Goal: Task Accomplishment & Management: Manage account settings

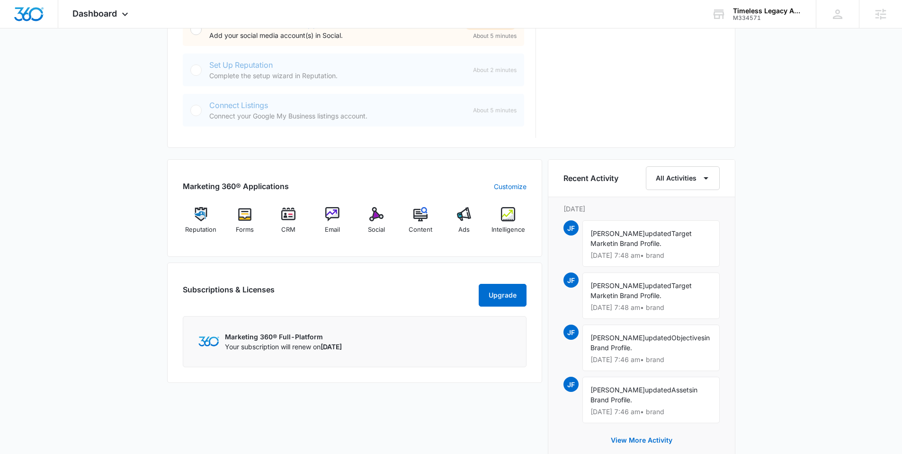
scroll to position [521, 0]
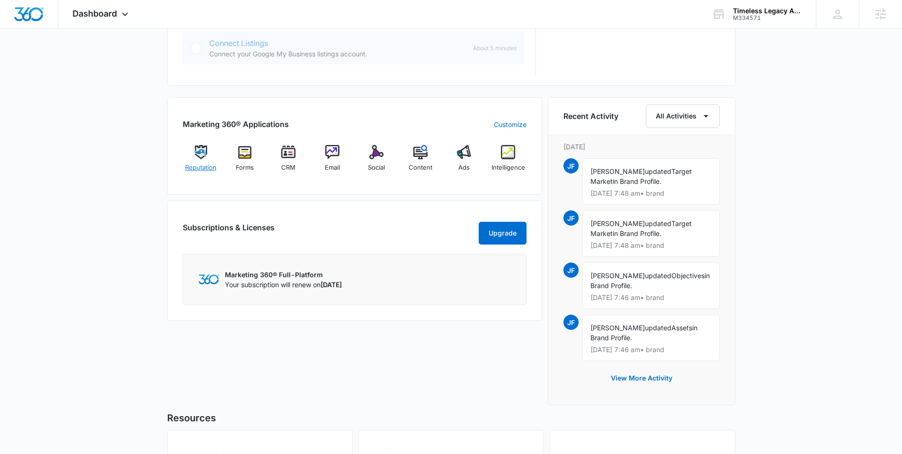
click at [199, 161] on div "Reputation" at bounding box center [201, 162] width 36 height 34
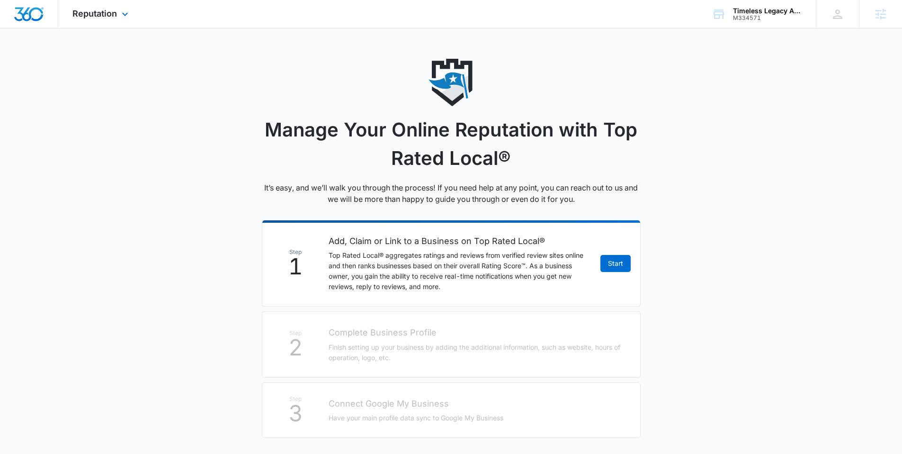
click at [38, 10] on img "Dashboard" at bounding box center [29, 14] width 30 height 14
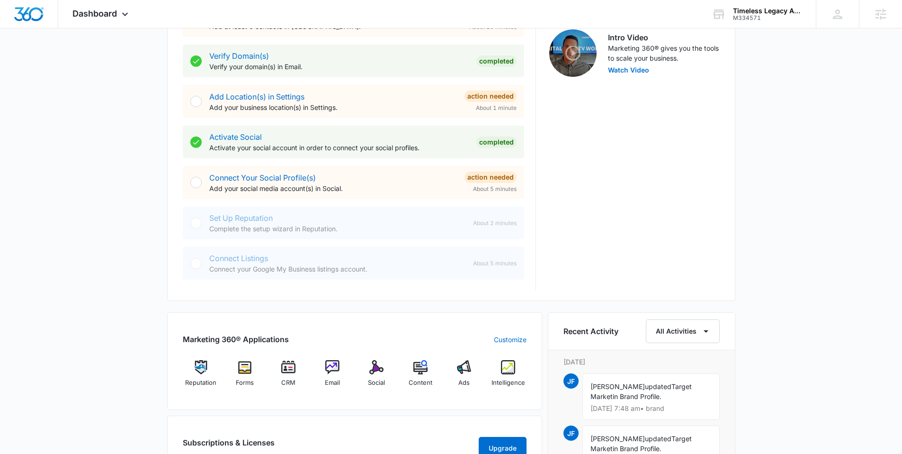
scroll to position [352, 0]
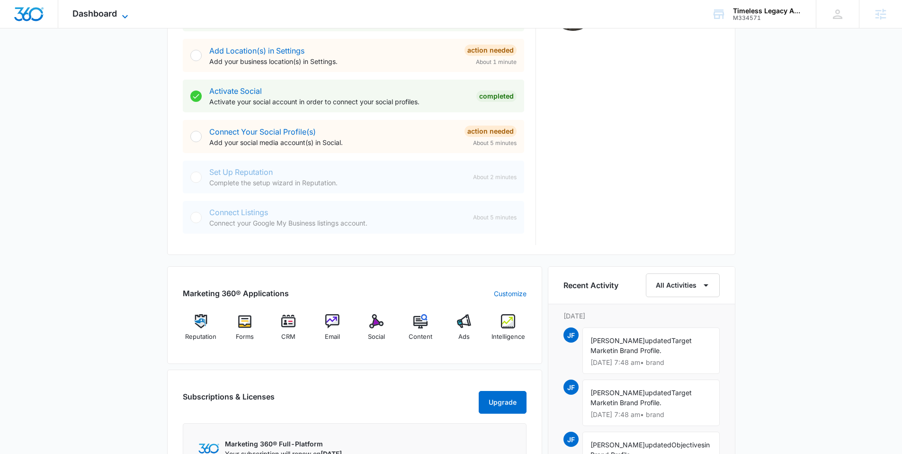
click at [103, 16] on span "Dashboard" at bounding box center [94, 14] width 45 height 10
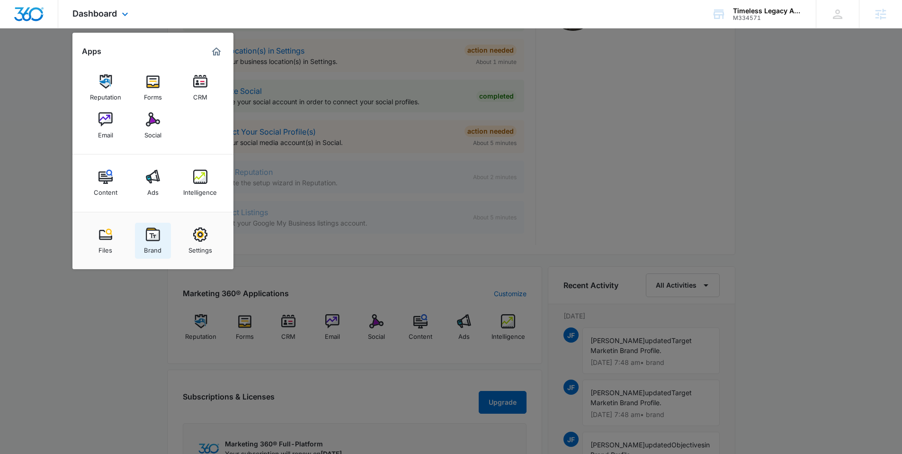
click at [149, 243] on div "Brand" at bounding box center [153, 248] width 18 height 12
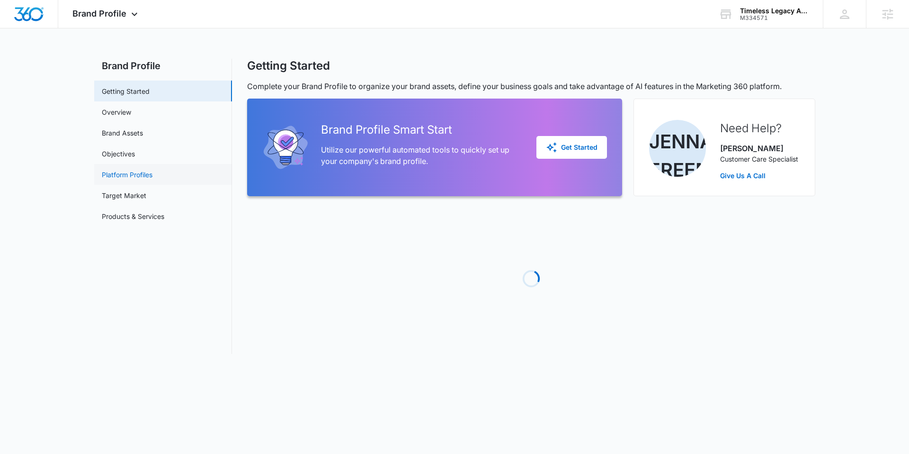
click at [138, 170] on link "Platform Profiles" at bounding box center [127, 175] width 51 height 10
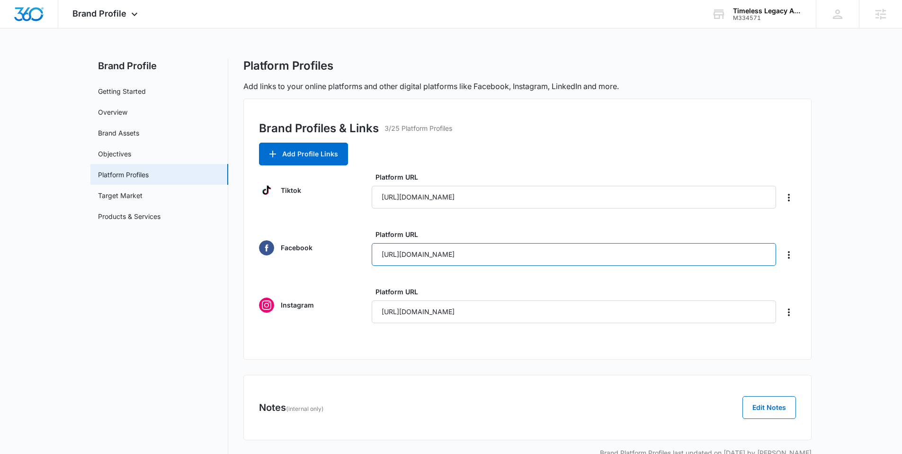
drag, startPoint x: 563, startPoint y: 255, endPoint x: 370, endPoint y: 249, distance: 193.3
click at [370, 249] on div "Facebook Platform URL https://www.facebook.com/timelesslegacyagency/" at bounding box center [527, 247] width 537 height 36
click at [500, 125] on div "Brand Profiles & Links 3/25 Platform Profiles" at bounding box center [527, 131] width 537 height 23
click at [326, 152] on button "Add Profile Links" at bounding box center [303, 154] width 89 height 23
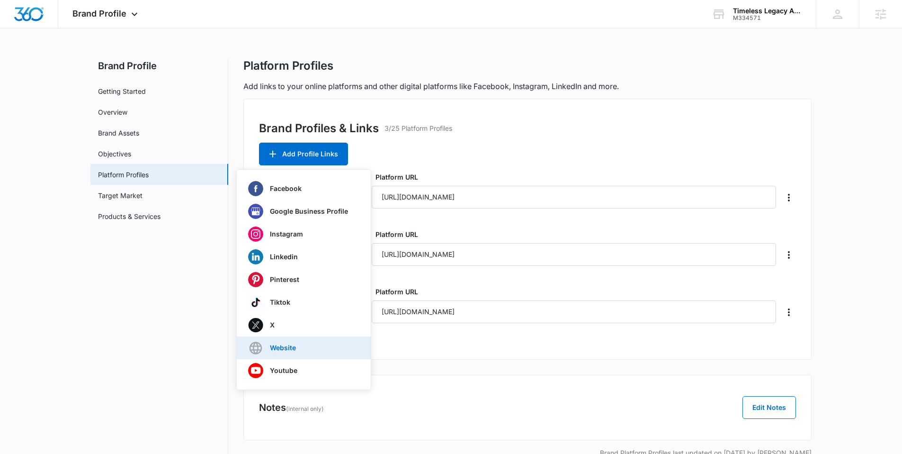
click at [295, 343] on div "Website" at bounding box center [298, 347] width 100 height 15
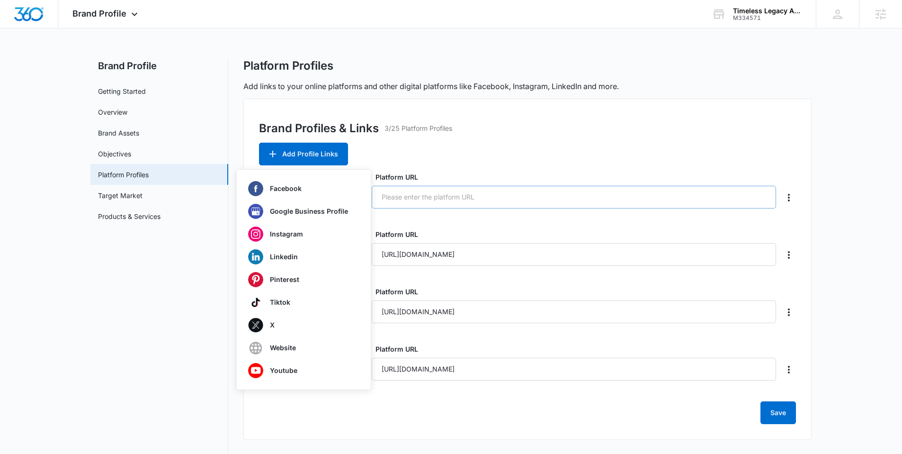
click at [452, 199] on input "Platform URL" at bounding box center [574, 197] width 404 height 23
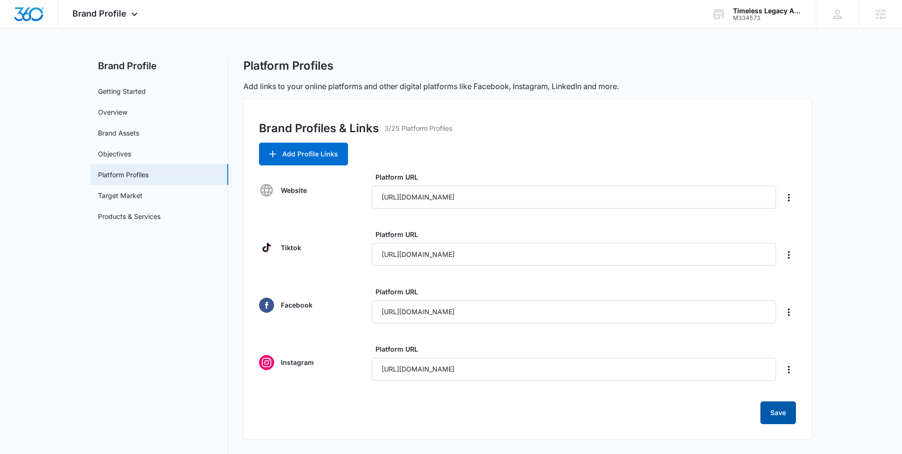
type input "https://timelesslegacyagency.com/"
click at [785, 411] on button "Save" at bounding box center [779, 412] width 36 height 23
drag, startPoint x: 512, startPoint y: 254, endPoint x: 313, endPoint y: 253, distance: 199.4
click at [313, 253] on div "Facebook Platform URL https://www.facebook.com/timelesslegacyagency/" at bounding box center [527, 247] width 537 height 36
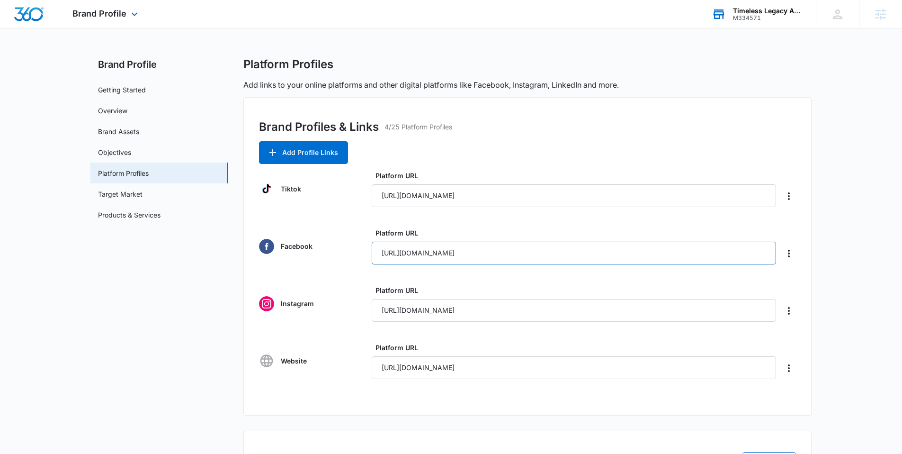
scroll to position [2, 0]
click at [36, 12] on img "Dashboard" at bounding box center [29, 14] width 30 height 14
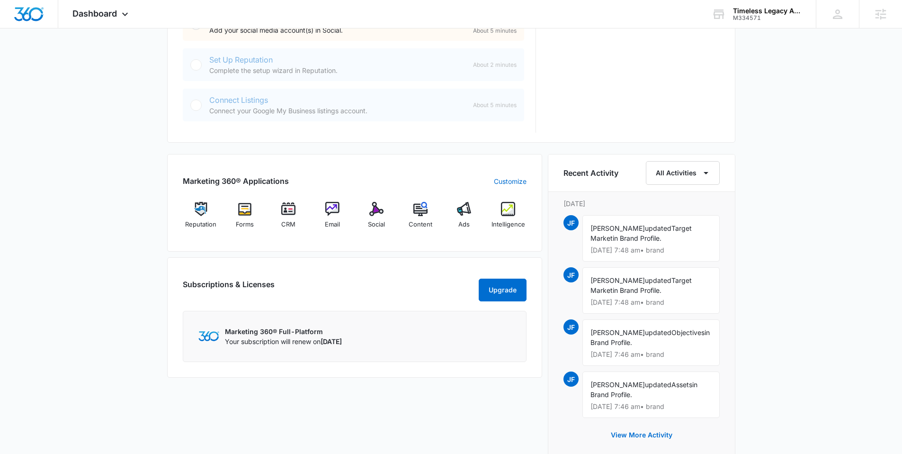
scroll to position [464, 0]
click at [245, 206] on img at bounding box center [245, 209] width 14 height 14
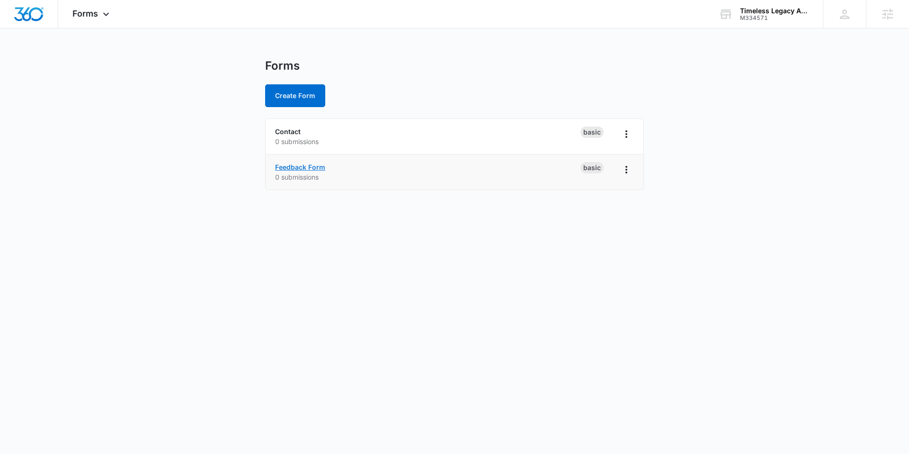
click at [304, 163] on link "Feedback Form" at bounding box center [300, 167] width 50 height 8
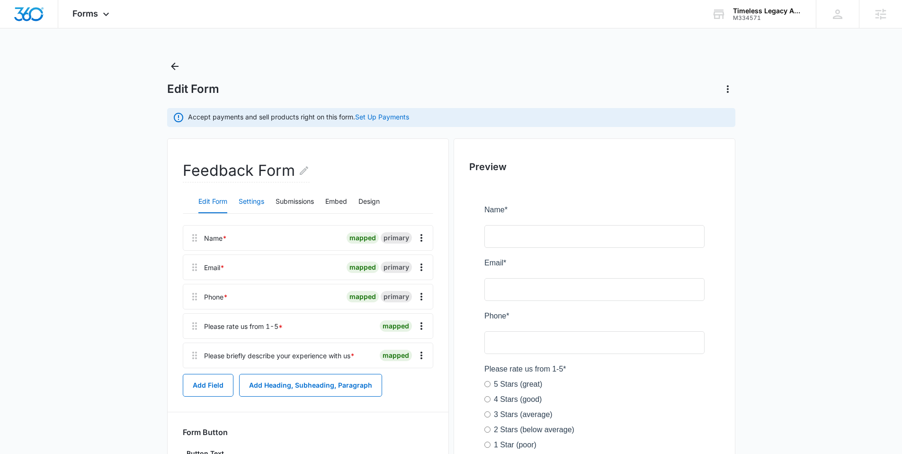
click at [263, 193] on button "Settings" at bounding box center [252, 201] width 26 height 23
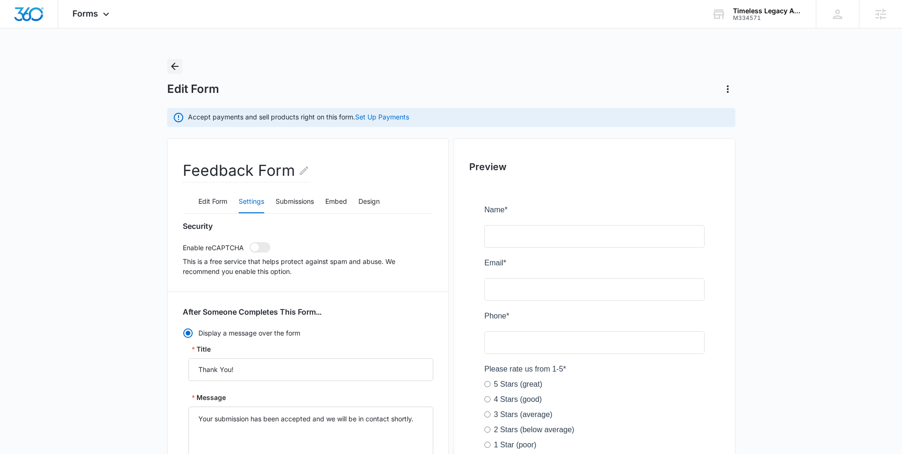
click at [174, 70] on icon "Back" at bounding box center [174, 66] width 11 height 11
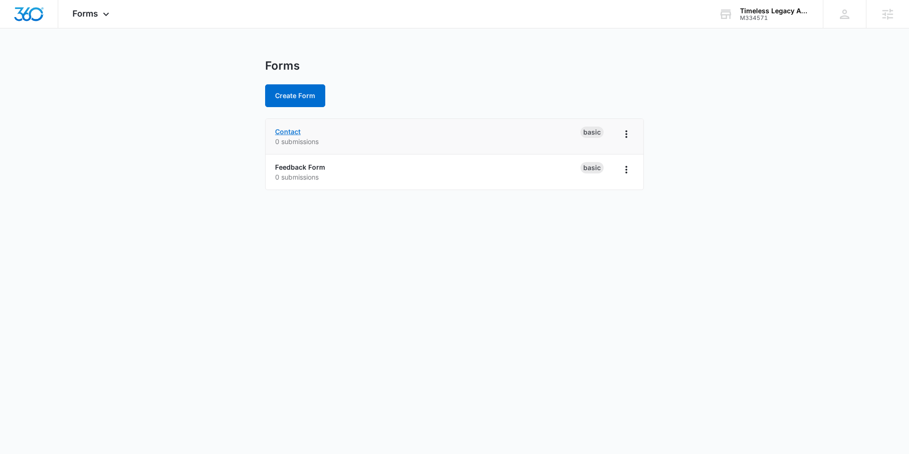
click at [292, 132] on link "Contact" at bounding box center [288, 131] width 26 height 8
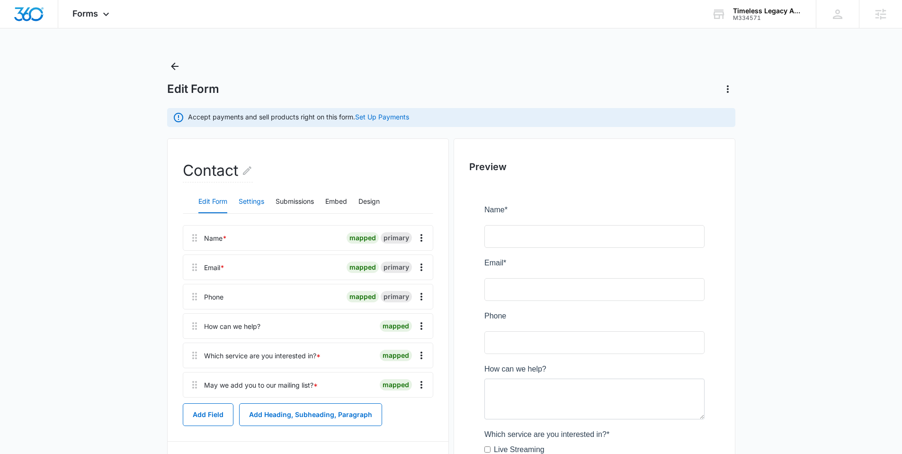
click at [249, 198] on button "Settings" at bounding box center [252, 201] width 26 height 23
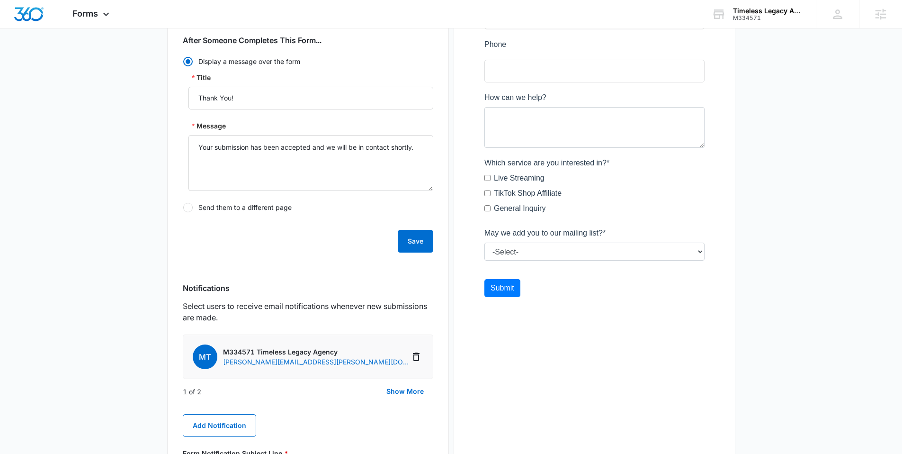
scroll to position [342, 0]
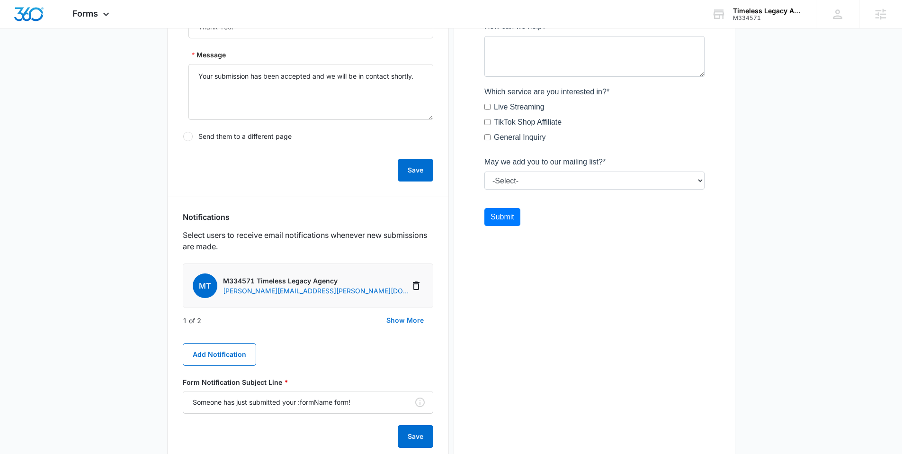
click at [409, 323] on button "Show More" at bounding box center [405, 320] width 56 height 23
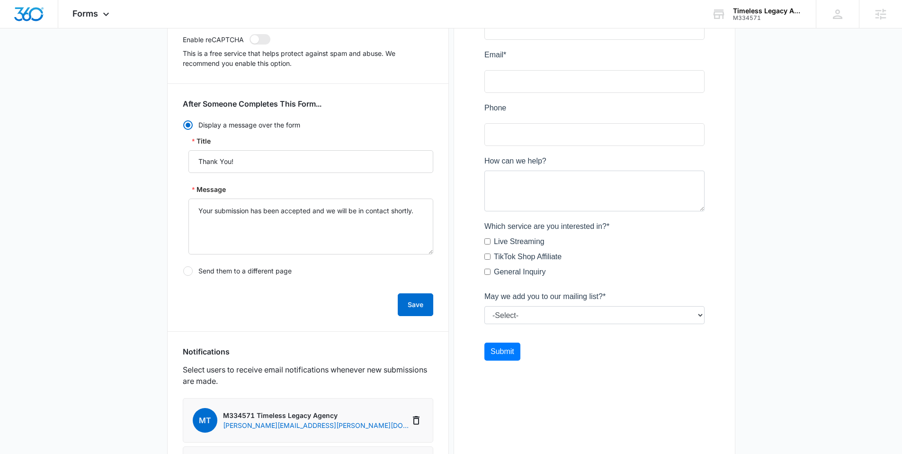
scroll to position [152, 0]
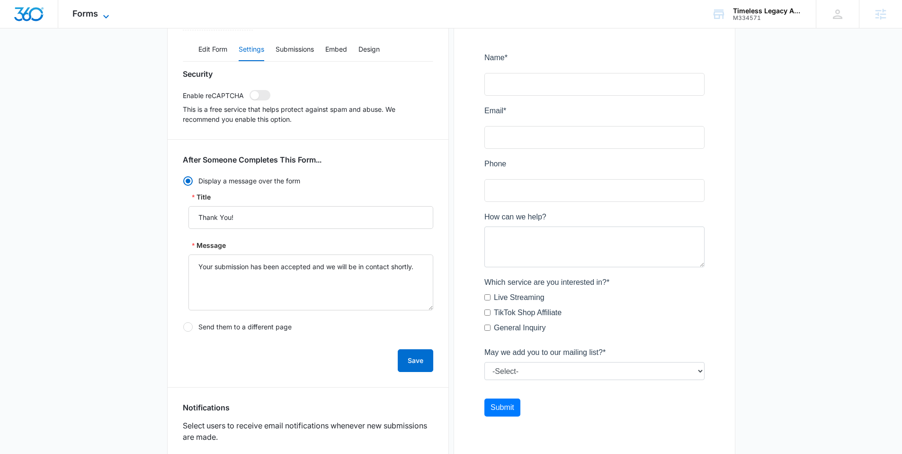
click at [102, 12] on icon at bounding box center [105, 16] width 11 height 11
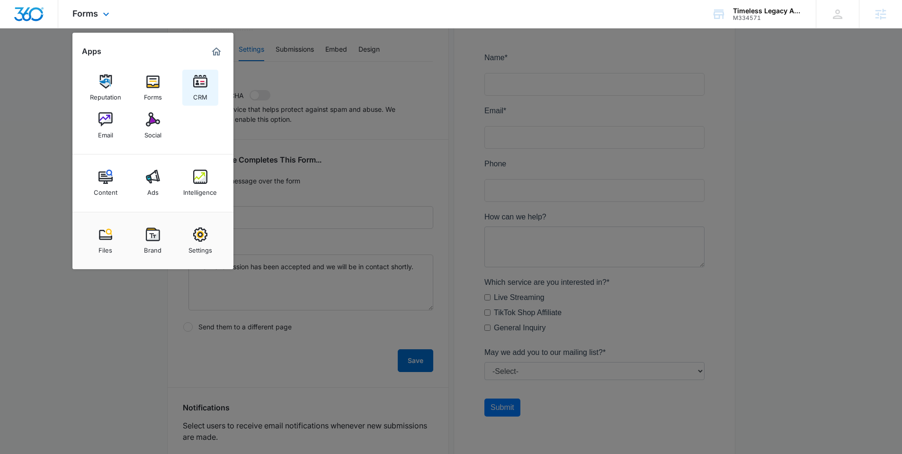
click at [195, 85] on img at bounding box center [200, 81] width 14 height 14
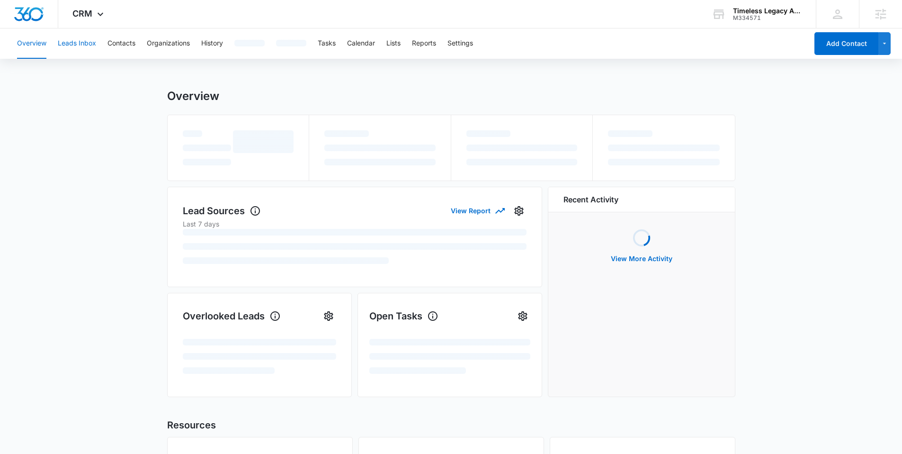
click at [65, 43] on button "Leads Inbox" at bounding box center [77, 43] width 38 height 30
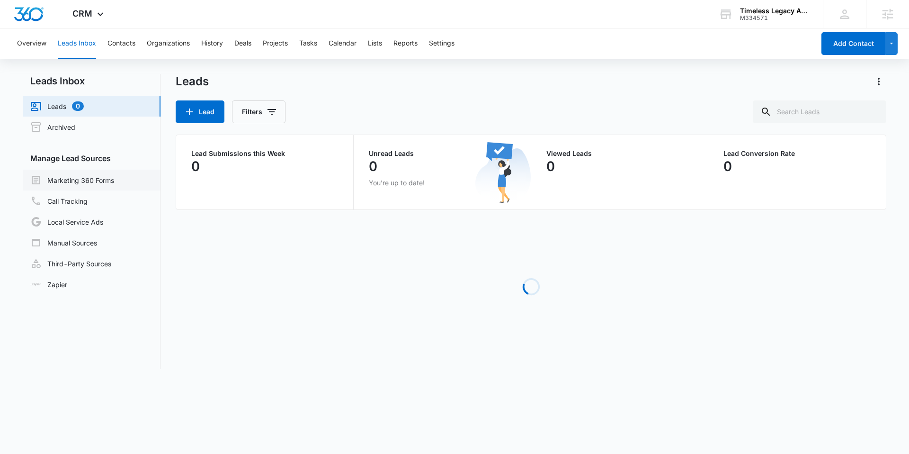
click at [81, 185] on link "Marketing 360 Forms" at bounding box center [72, 179] width 84 height 11
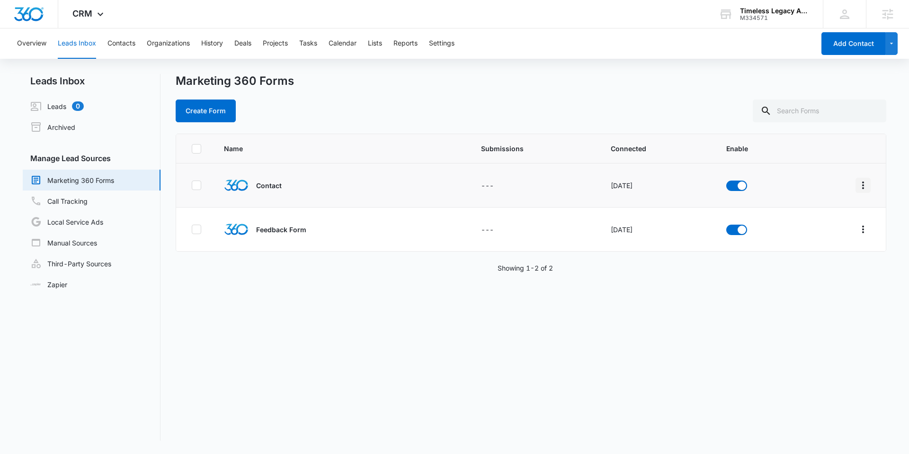
click at [860, 185] on icon "Overflow Menu" at bounding box center [863, 185] width 11 height 11
click at [804, 237] on div "Field Mapping" at bounding box center [814, 240] width 54 height 7
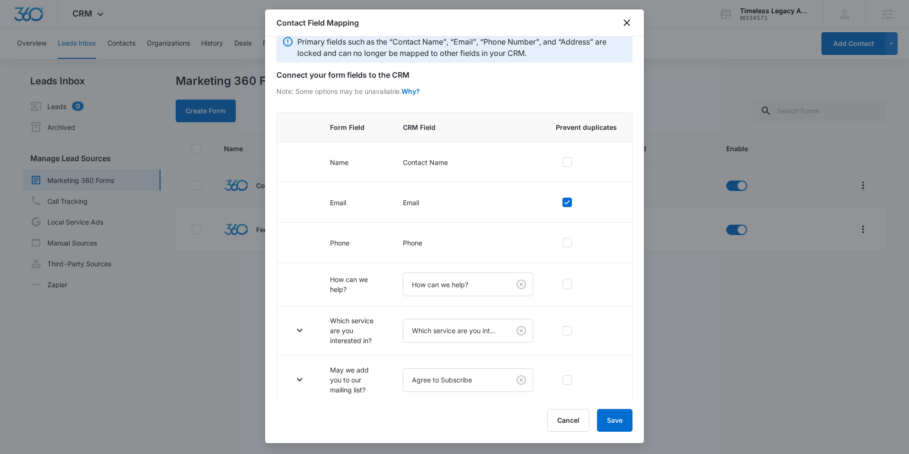
scroll to position [21, 0]
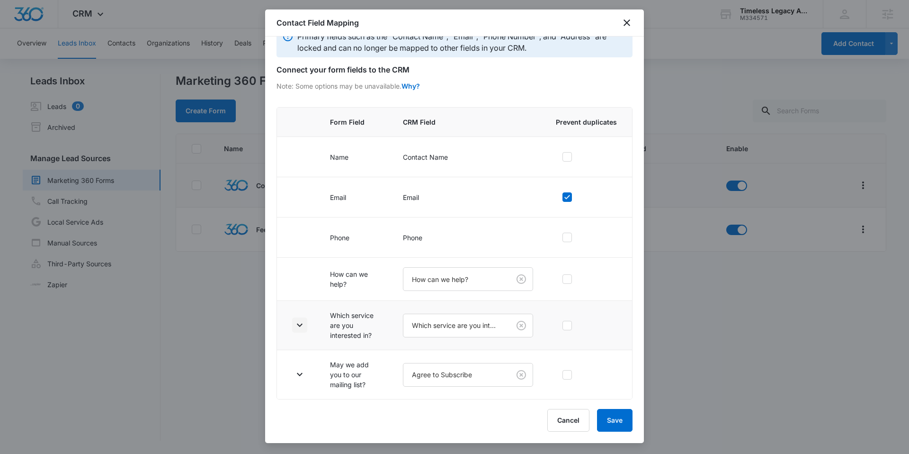
click at [301, 324] on icon "button" at bounding box center [299, 324] width 11 height 11
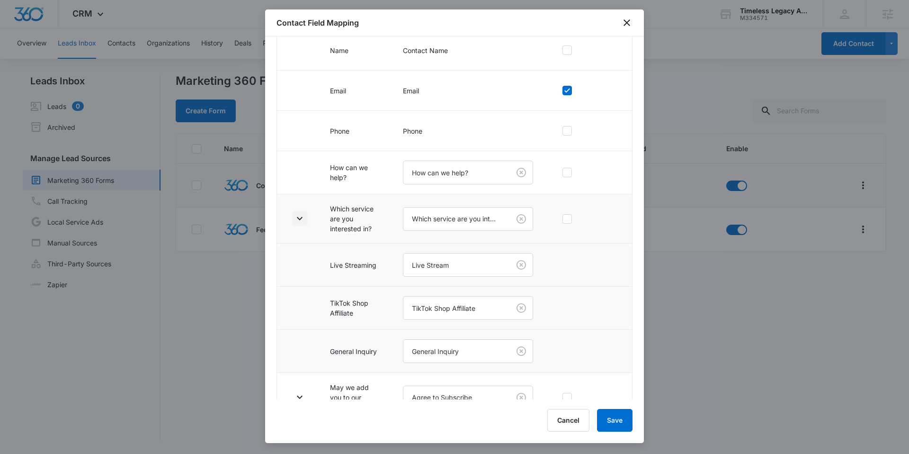
scroll to position [150, 0]
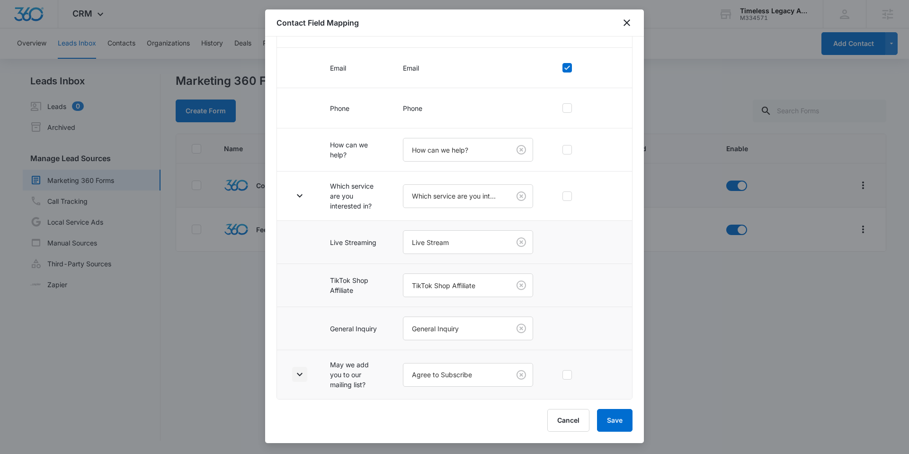
click at [297, 377] on icon "button" at bounding box center [299, 373] width 11 height 11
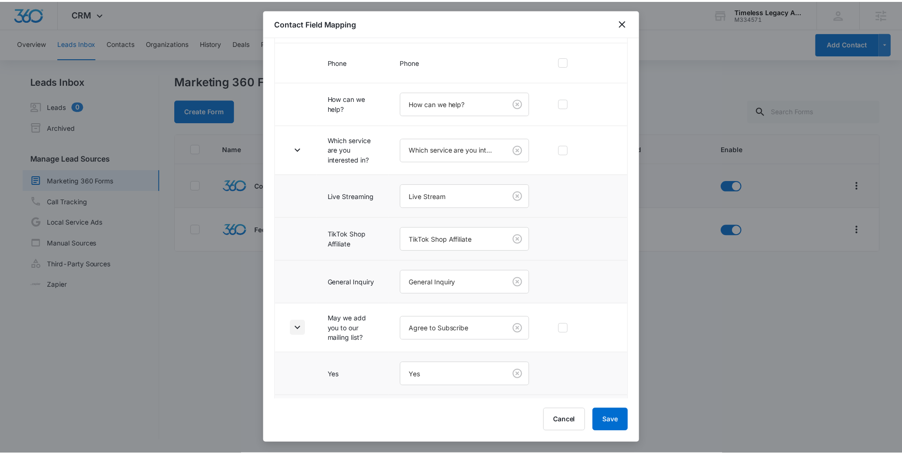
scroll to position [236, 0]
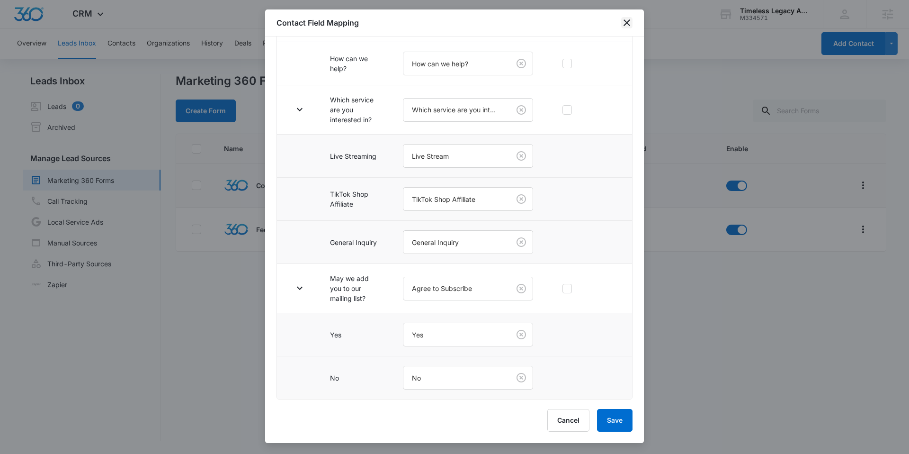
click at [626, 19] on icon "close" at bounding box center [626, 22] width 11 height 11
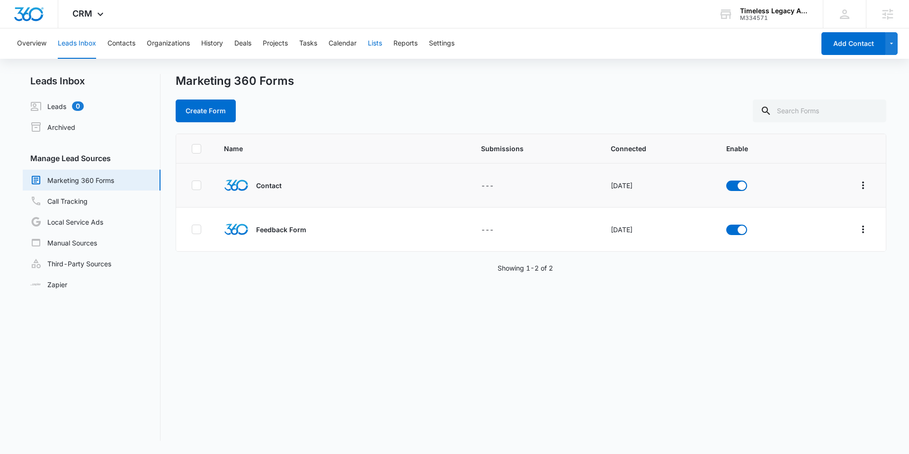
click at [377, 39] on button "Lists" at bounding box center [375, 43] width 14 height 30
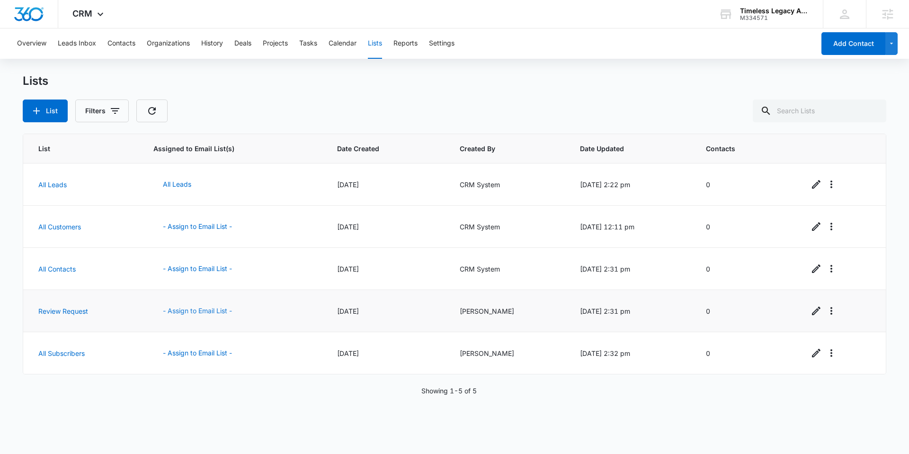
click at [202, 307] on button "- Assign to Email List -" at bounding box center [197, 310] width 88 height 23
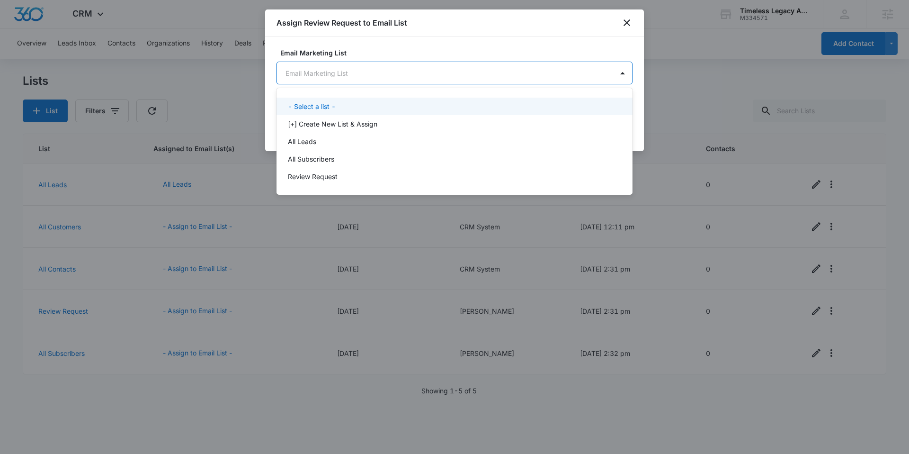
click at [425, 68] on body "CRM Apps Reputation Forms CRM Email Social Content Ads Intelligence Files Brand…" at bounding box center [454, 227] width 909 height 454
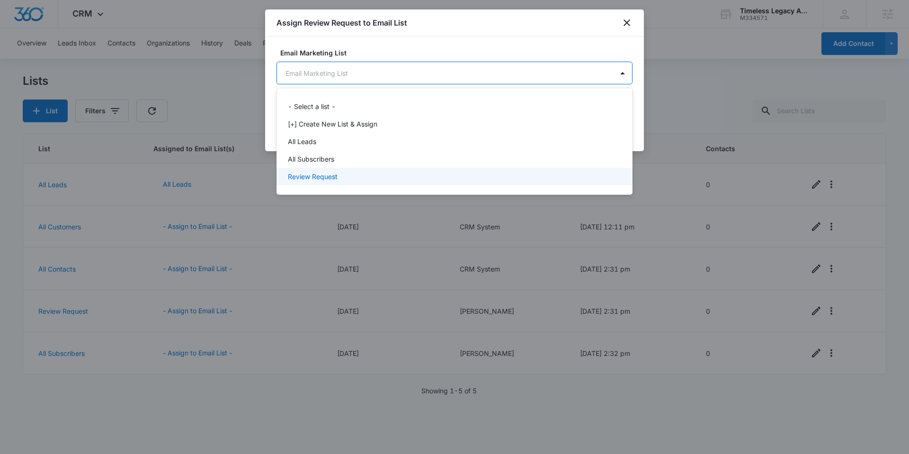
click at [313, 178] on p "Review Request" at bounding box center [313, 176] width 50 height 10
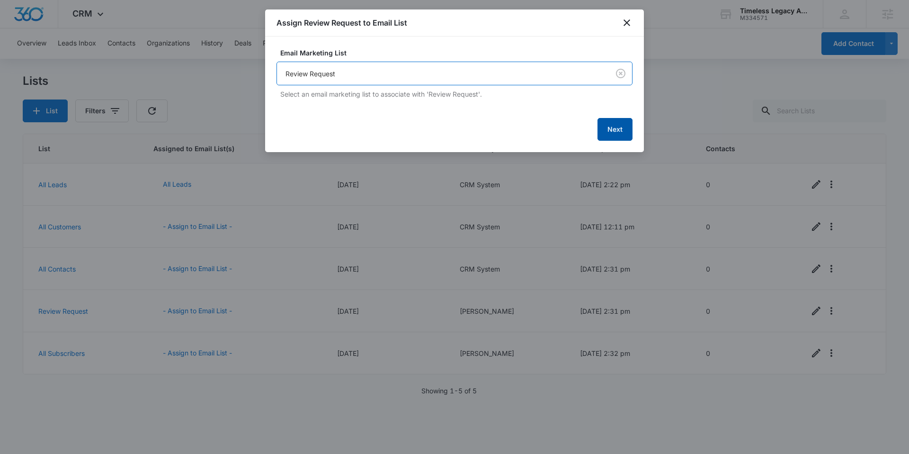
click at [600, 122] on button "Next" at bounding box center [615, 129] width 35 height 23
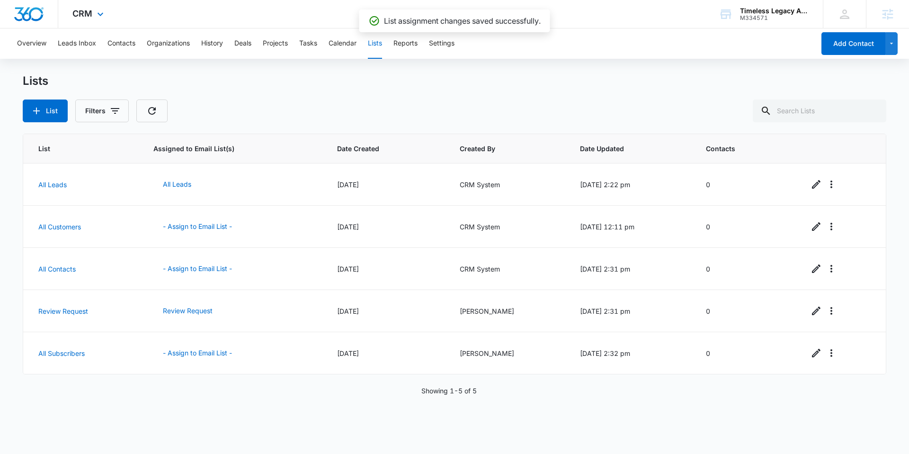
click at [108, 9] on div "CRM Apps Reputation Forms CRM Email Social Content Ads Intelligence Files Brand…" at bounding box center [89, 14] width 62 height 28
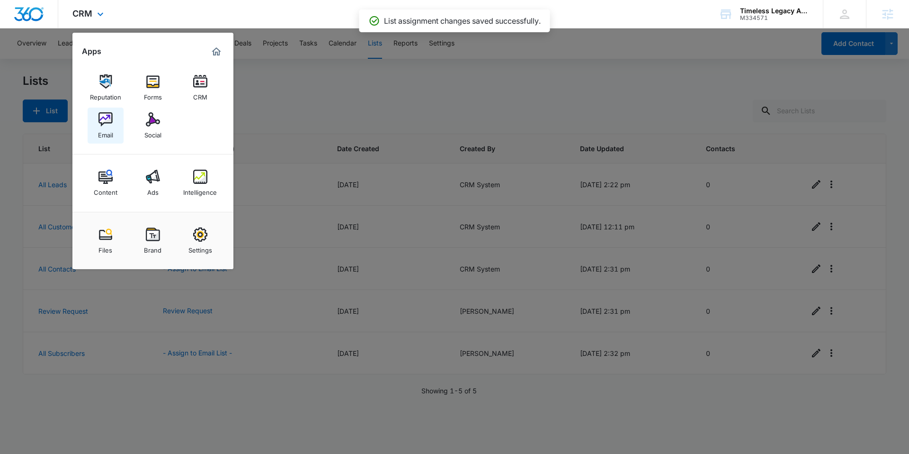
click at [112, 115] on link "Email" at bounding box center [106, 126] width 36 height 36
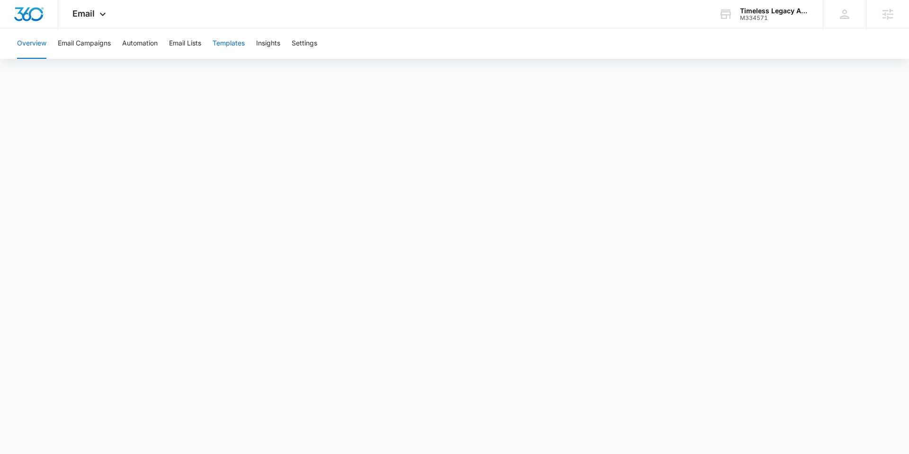
click at [225, 42] on button "Templates" at bounding box center [229, 43] width 32 height 30
click at [179, 41] on button "Email Lists" at bounding box center [185, 43] width 32 height 30
click at [131, 43] on button "Automation" at bounding box center [140, 43] width 36 height 30
click at [230, 41] on button "Templates" at bounding box center [229, 43] width 32 height 30
click at [32, 11] on img "Dashboard" at bounding box center [29, 14] width 30 height 14
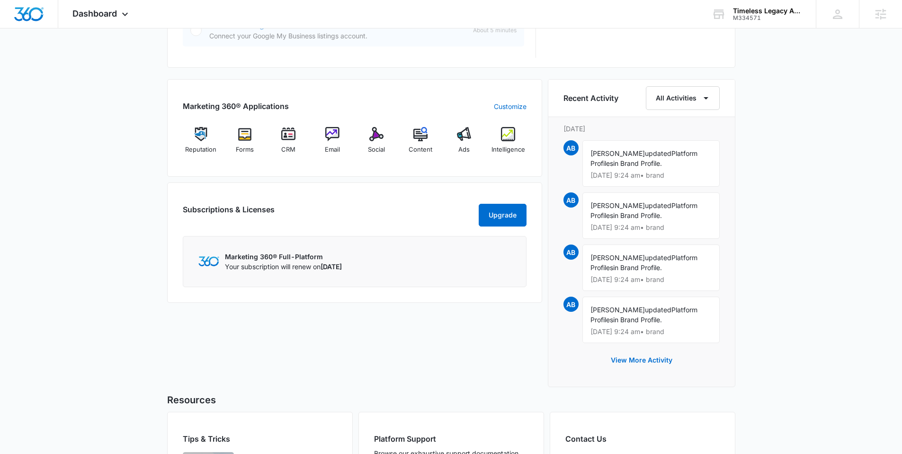
scroll to position [438, 0]
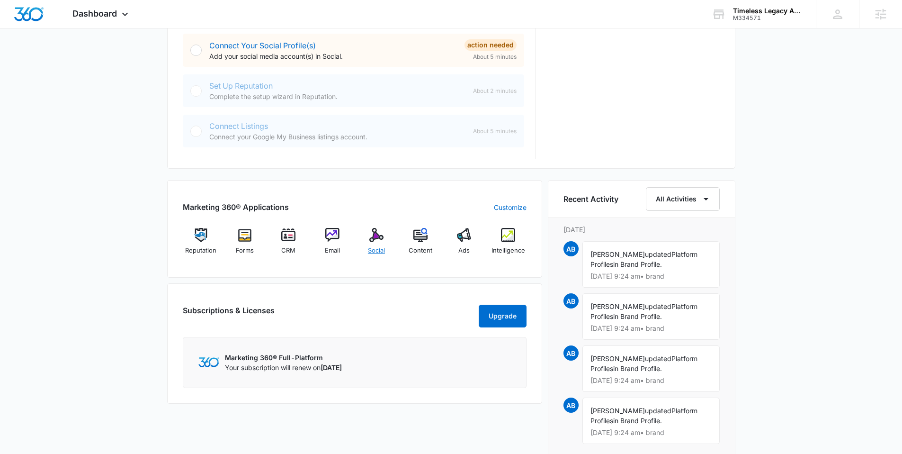
click at [380, 257] on div "Social" at bounding box center [377, 245] width 36 height 34
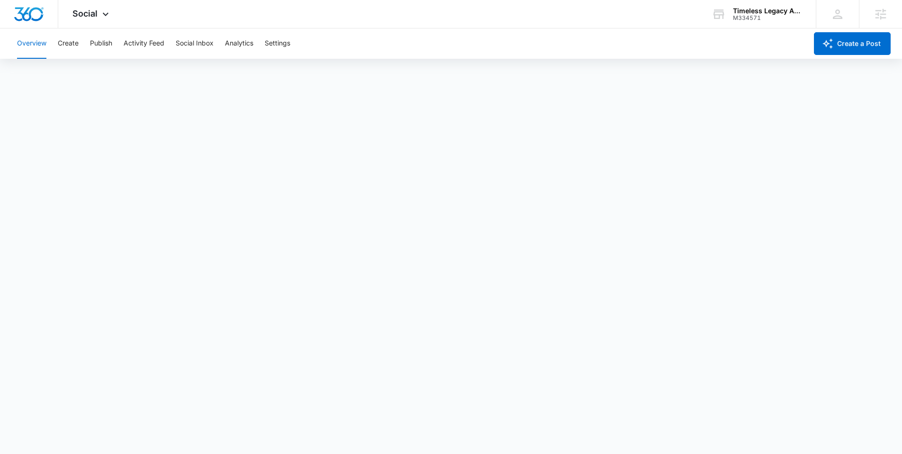
scroll to position [2, 0]
click at [38, 8] on img "Dashboard" at bounding box center [29, 14] width 30 height 14
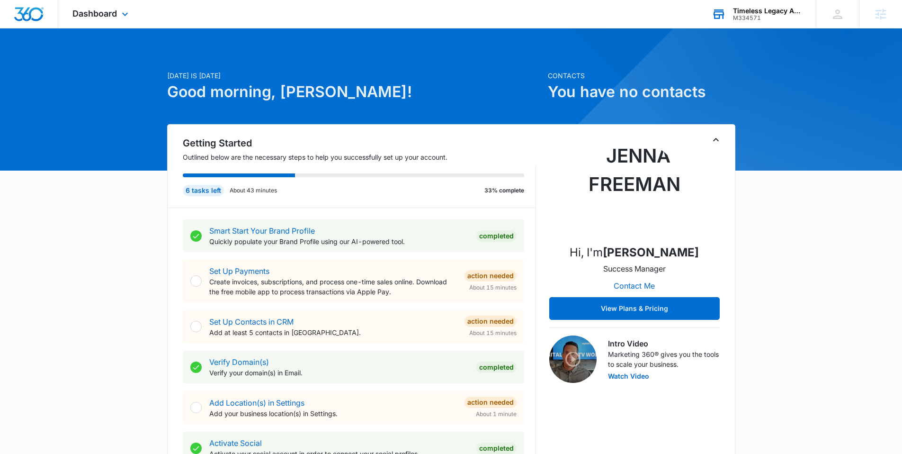
click at [747, 11] on div "Timeless Legacy Agency" at bounding box center [767, 11] width 69 height 8
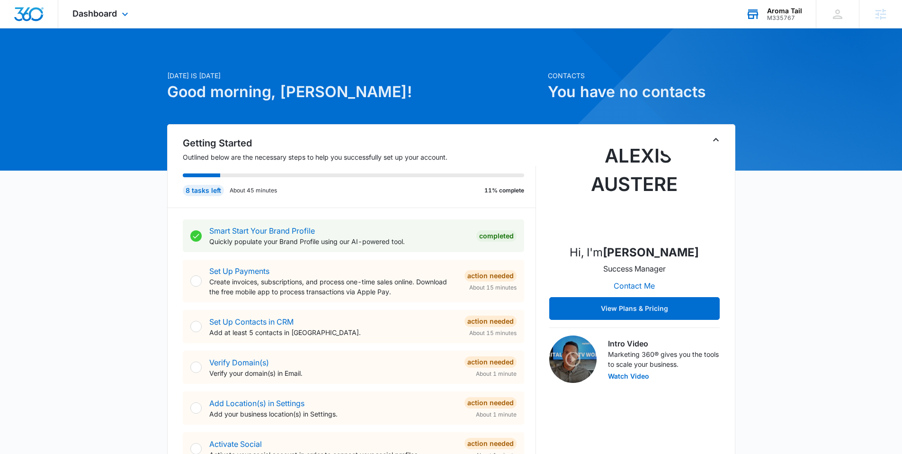
click at [785, 8] on div "Aroma Tail" at bounding box center [784, 11] width 35 height 8
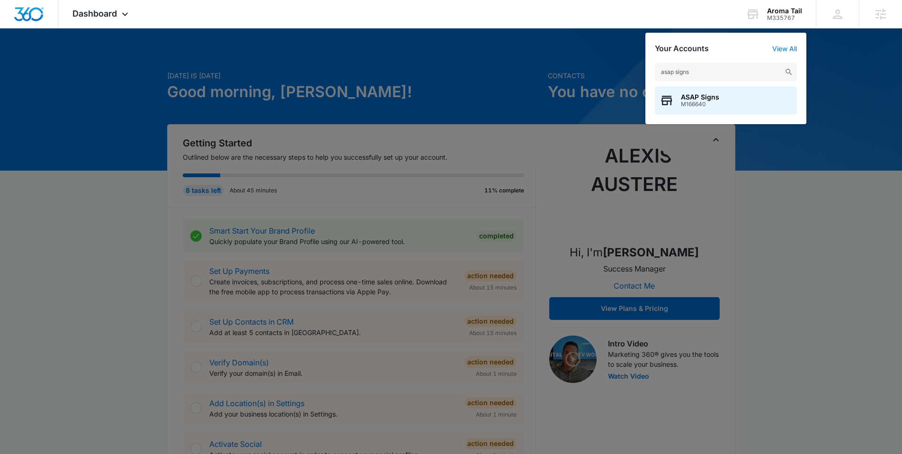
type input "asap signs"
click at [713, 99] on span "ASAP Signs" at bounding box center [700, 97] width 38 height 8
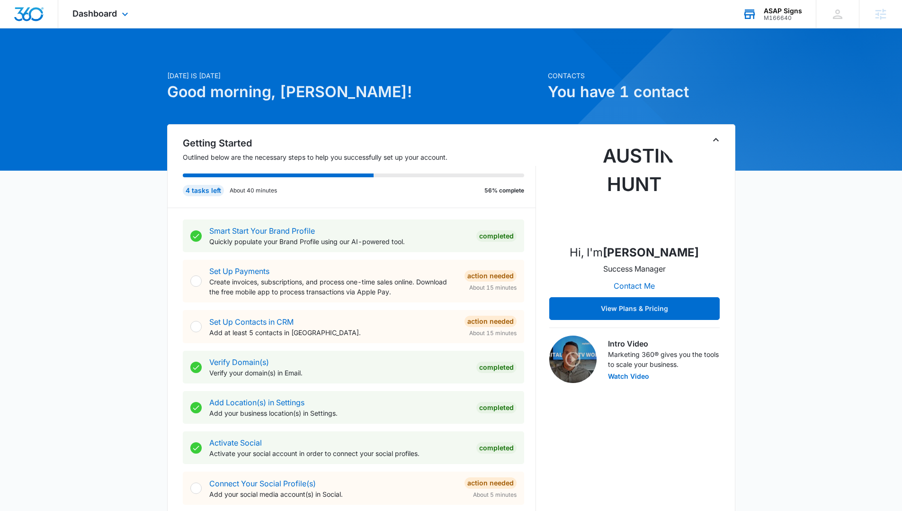
click at [770, 8] on div "ASAP Signs" at bounding box center [783, 11] width 38 height 8
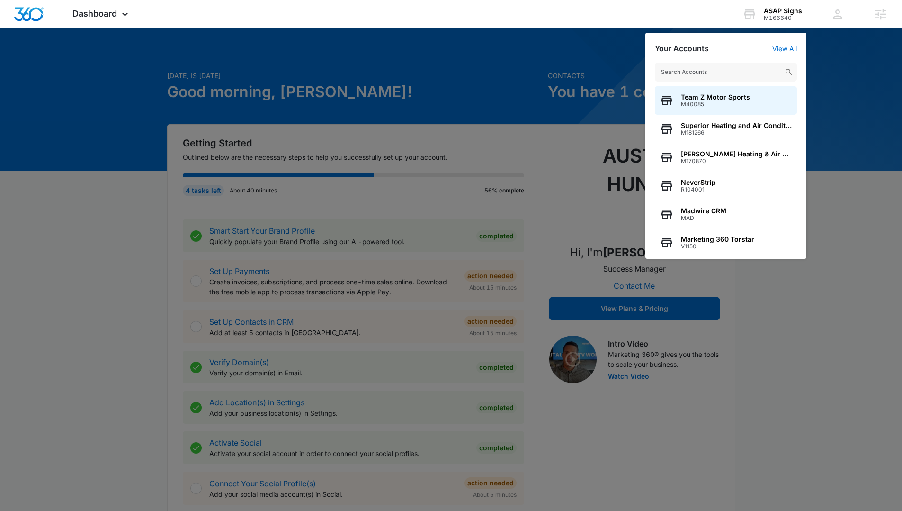
click at [708, 76] on input "text" at bounding box center [726, 72] width 142 height 19
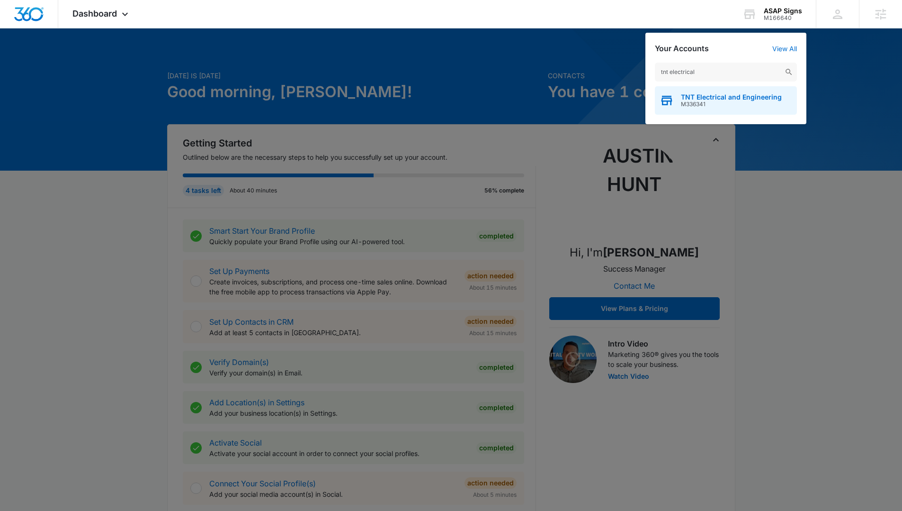
type input "tnt electrical"
click at [708, 95] on span "TNT Electrical and Engineering" at bounding box center [731, 97] width 101 height 8
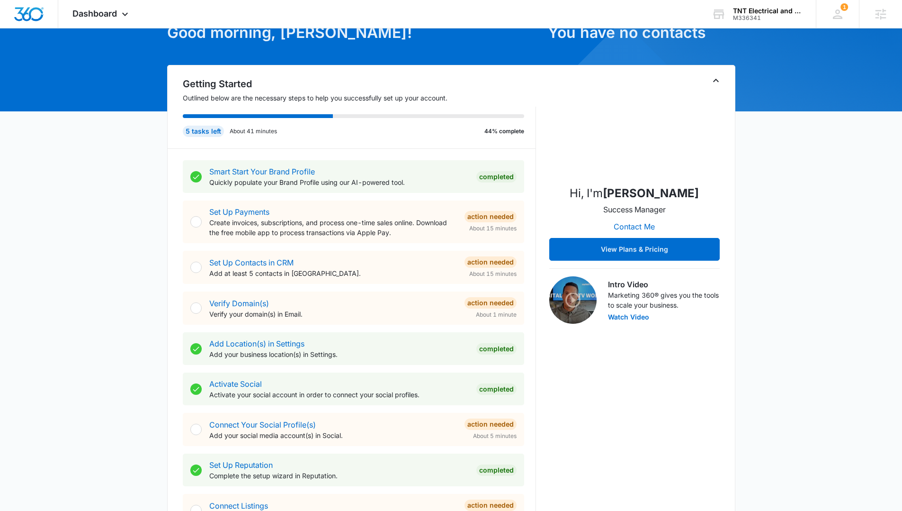
scroll to position [49, 0]
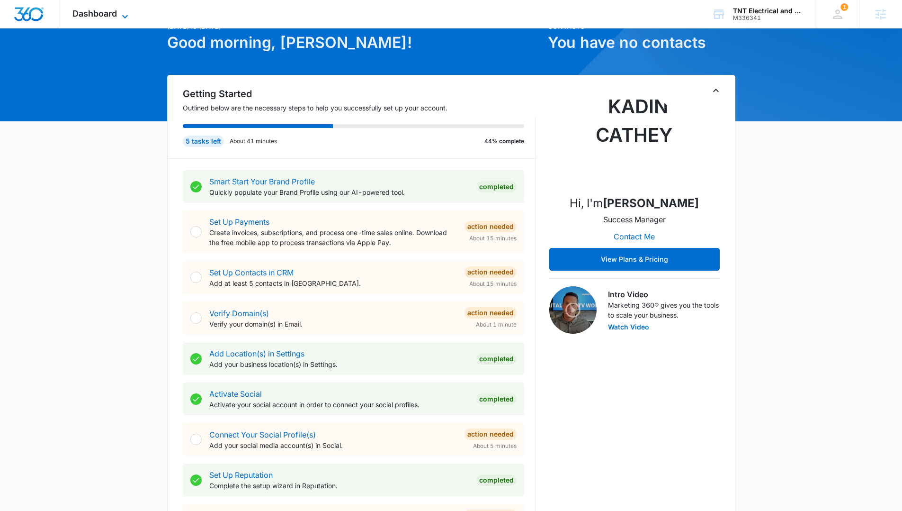
click at [113, 17] on span "Dashboard" at bounding box center [94, 14] width 45 height 10
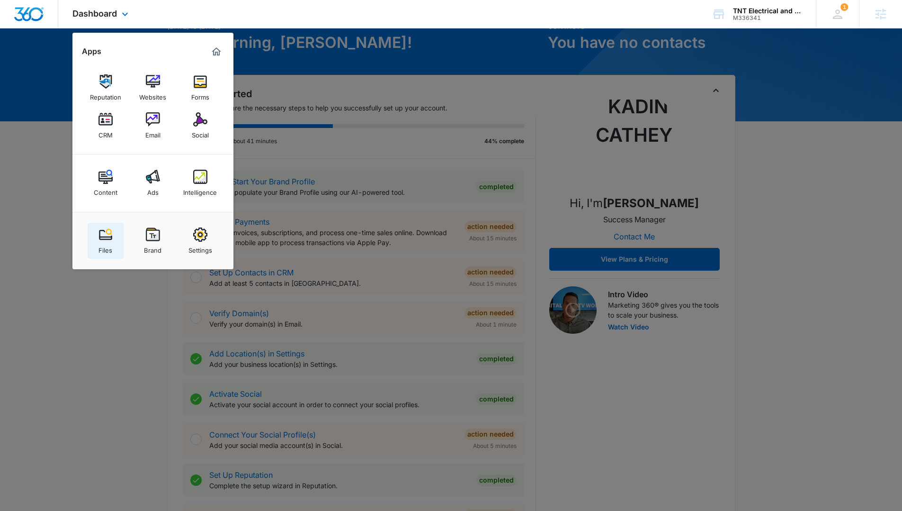
click at [105, 237] on img at bounding box center [106, 234] width 14 height 14
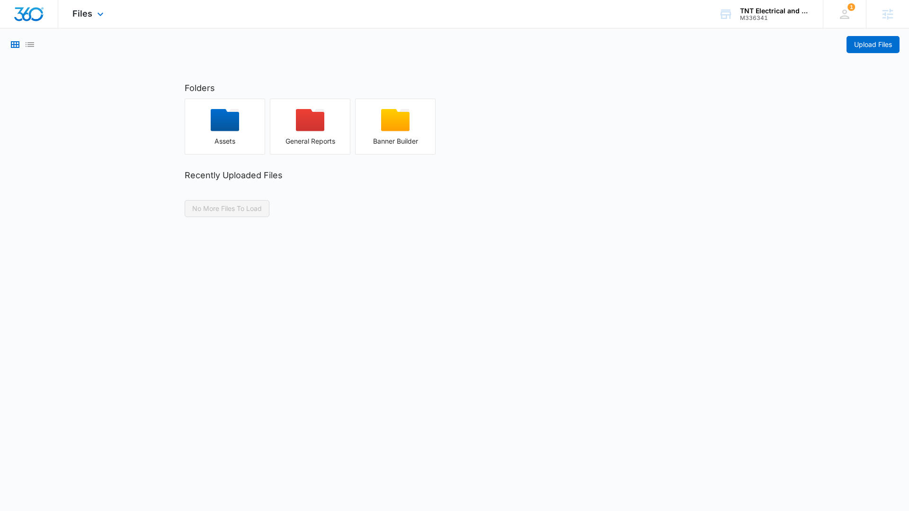
click at [27, 16] on img "Dashboard" at bounding box center [29, 14] width 30 height 14
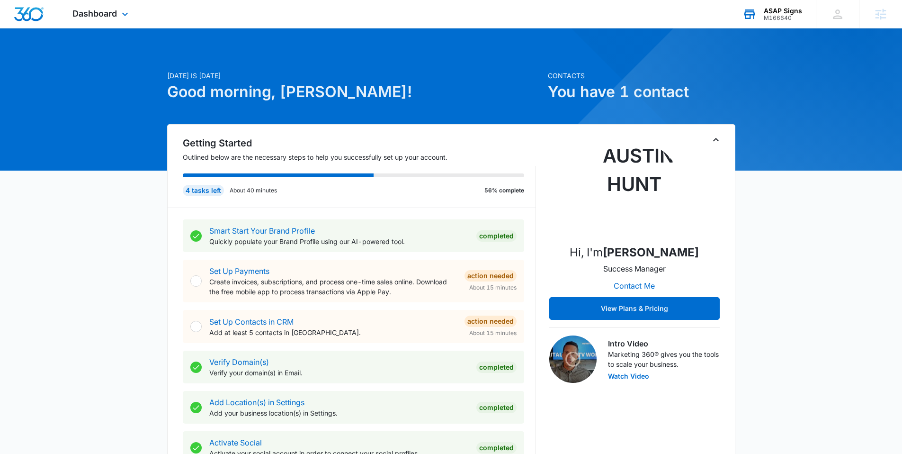
click at [769, 23] on div "ASAP Signs M166640 Your Accounts View All" at bounding box center [772, 14] width 88 height 28
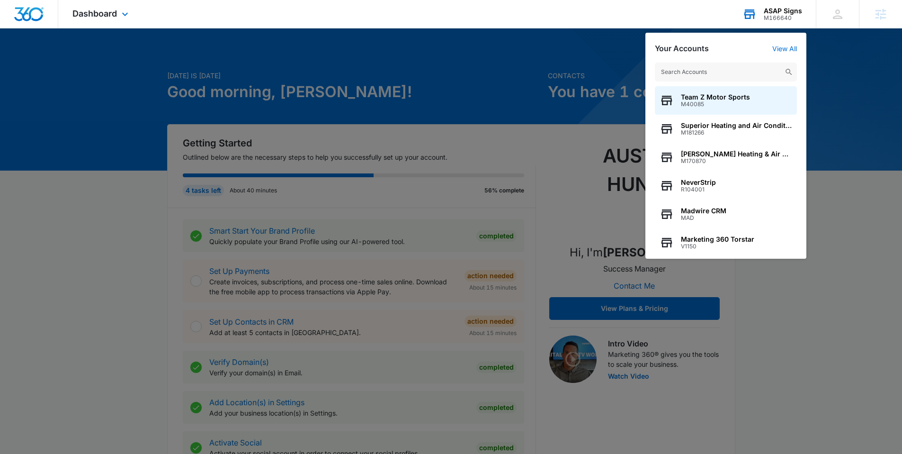
type input "n"
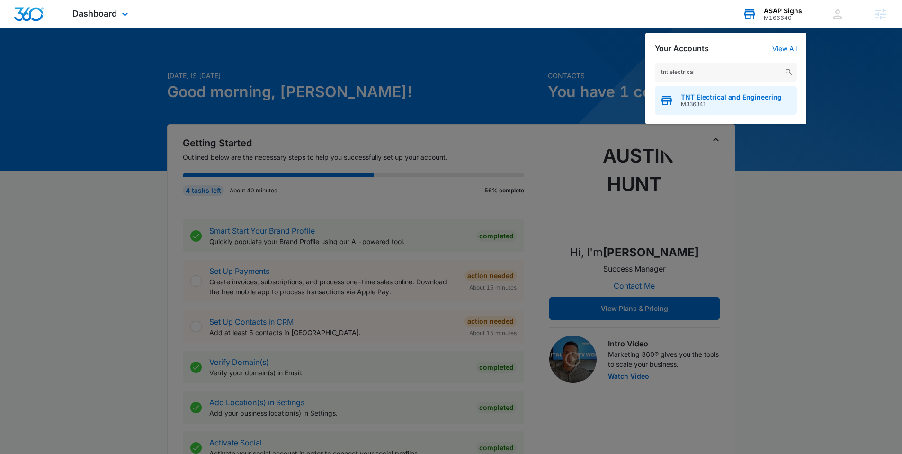
type input "tnt electrical"
click at [701, 96] on span "TNT Electrical and Engineering" at bounding box center [731, 97] width 101 height 8
